Goal: Information Seeking & Learning: Check status

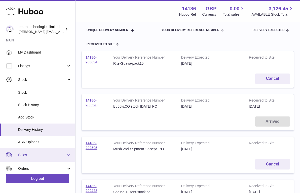
click at [57, 152] on span "Sales" at bounding box center [42, 154] width 48 height 5
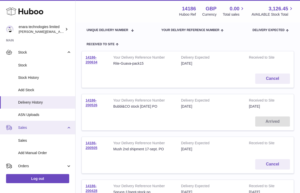
scroll to position [45, 0]
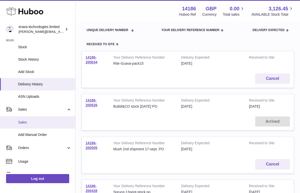
click at [41, 120] on span "Sales" at bounding box center [44, 122] width 53 height 5
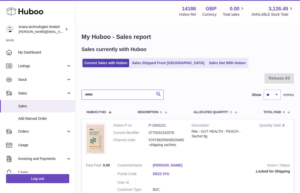
click at [146, 93] on input "text" at bounding box center [123, 94] width 82 height 10
paste input "**********"
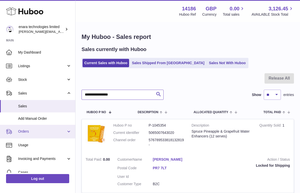
type input "**********"
click at [66, 129] on link "Orders" at bounding box center [37, 132] width 75 height 14
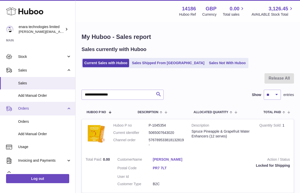
scroll to position [24, 0]
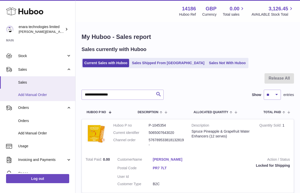
click at [51, 89] on link "Add Manual Order" at bounding box center [37, 94] width 75 height 12
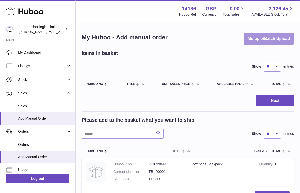
click at [280, 41] on button "Multiple/Batch Upload" at bounding box center [269, 39] width 50 height 12
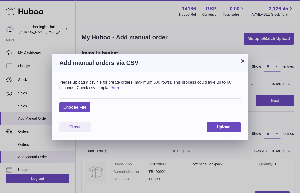
click at [115, 87] on link "here" at bounding box center [116, 87] width 9 height 4
click at [245, 61] on button "×" at bounding box center [243, 61] width 6 height 6
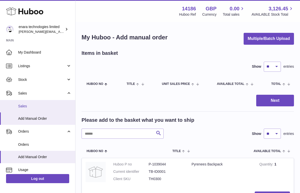
click at [54, 104] on span "Sales" at bounding box center [44, 106] width 53 height 5
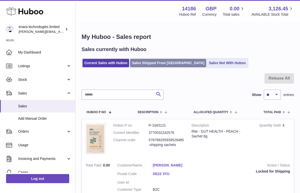
click at [151, 61] on link "Sales Shipped From Huboo" at bounding box center [168, 63] width 76 height 8
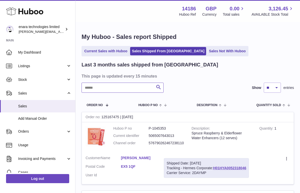
click at [144, 88] on input "text" at bounding box center [123, 87] width 82 height 10
paste input "**********"
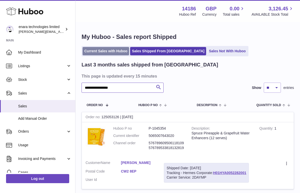
type input "**********"
click at [118, 54] on link "Current Sales with Huboo" at bounding box center [106, 51] width 47 height 8
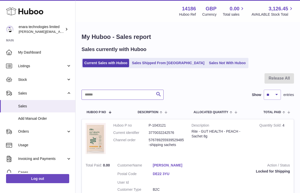
click at [141, 93] on input "text" at bounding box center [123, 94] width 82 height 10
paste input "**********"
type input "**********"
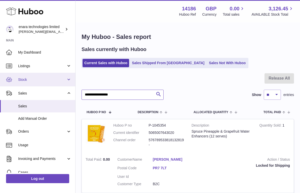
drag, startPoint x: 125, startPoint y: 94, endPoint x: 68, endPoint y: 85, distance: 57.8
click at [68, 85] on div "Huboo enara technologies limited Dee@enara.co Main My Dashboard Listings Not wi…" at bounding box center [150, 119] width 300 height 238
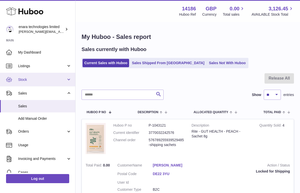
click at [46, 79] on span "Stock" at bounding box center [42, 79] width 48 height 5
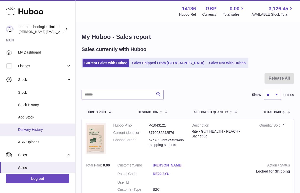
click at [48, 130] on span "Delivery History" at bounding box center [44, 129] width 53 height 5
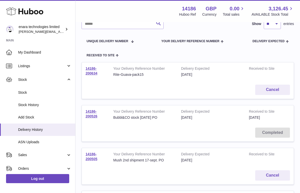
scroll to position [44, 0]
click at [92, 110] on link "14186-200526" at bounding box center [92, 113] width 12 height 9
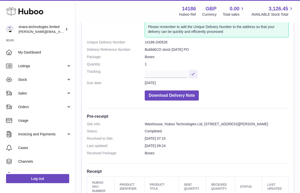
scroll to position [52, 0]
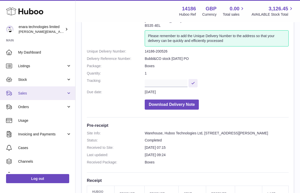
click at [45, 89] on link "Sales" at bounding box center [37, 93] width 75 height 14
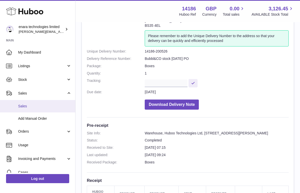
click at [43, 106] on span "Sales" at bounding box center [44, 106] width 53 height 5
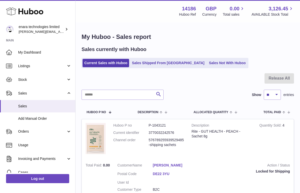
click at [249, 79] on div at bounding box center [188, 81] width 213 height 16
